Goal: Task Accomplishment & Management: Use online tool/utility

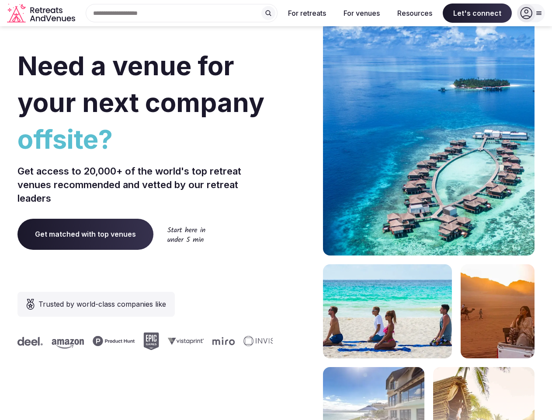
click at [276, 210] on div "Need a venue for your next company offsite? Get access to 20,000+ of the world'…" at bounding box center [275, 261] width 517 height 527
click at [182, 13] on div "Search Popular Destinations [GEOGRAPHIC_DATA], [GEOGRAPHIC_DATA] [GEOGRAPHIC_DA…" at bounding box center [178, 13] width 199 height 18
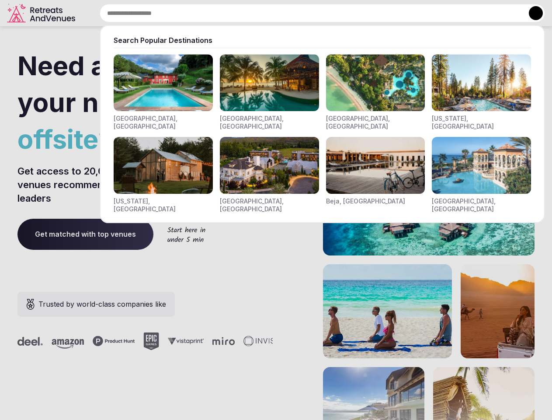
click at [268, 13] on input "text" at bounding box center [322, 13] width 445 height 18
click at [307, 13] on input "text" at bounding box center [322, 13] width 445 height 18
click at [362, 13] on input "text" at bounding box center [322, 13] width 445 height 18
click at [415, 13] on input "text" at bounding box center [322, 13] width 445 height 18
click at [477, 13] on input "text" at bounding box center [322, 13] width 445 height 18
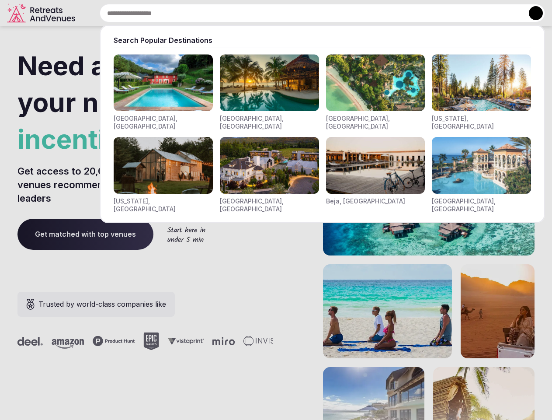
click at [531, 13] on button at bounding box center [536, 13] width 14 height 14
